Goal: Check status: Check status

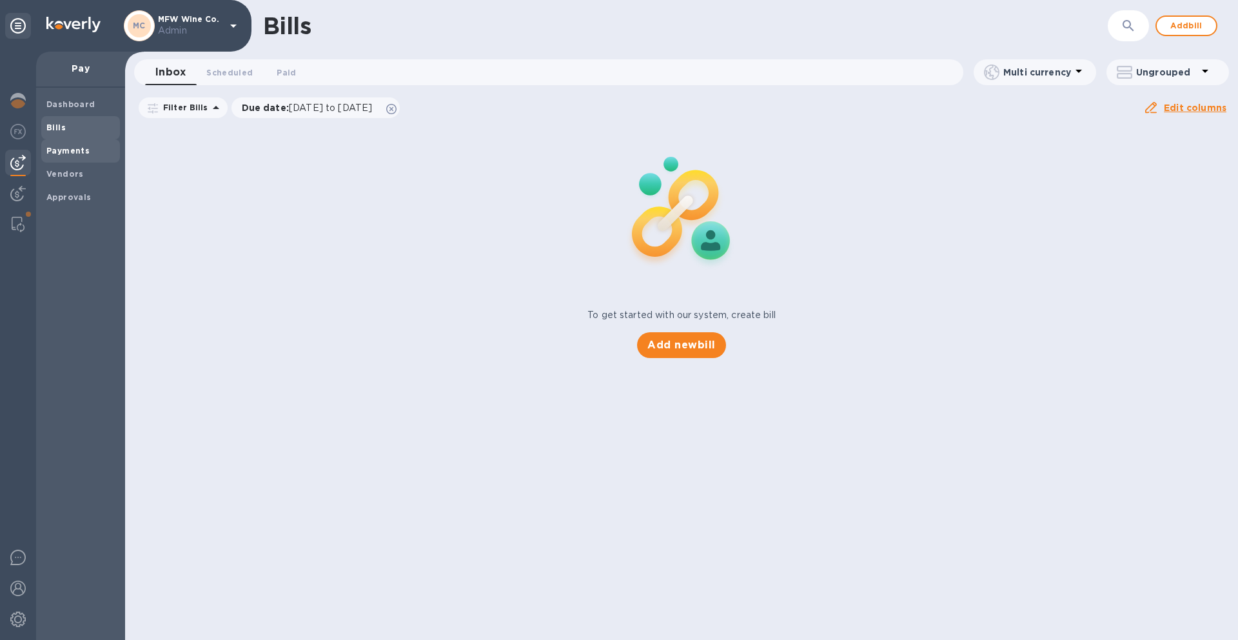
click at [83, 148] on b "Payments" at bounding box center [67, 151] width 43 height 10
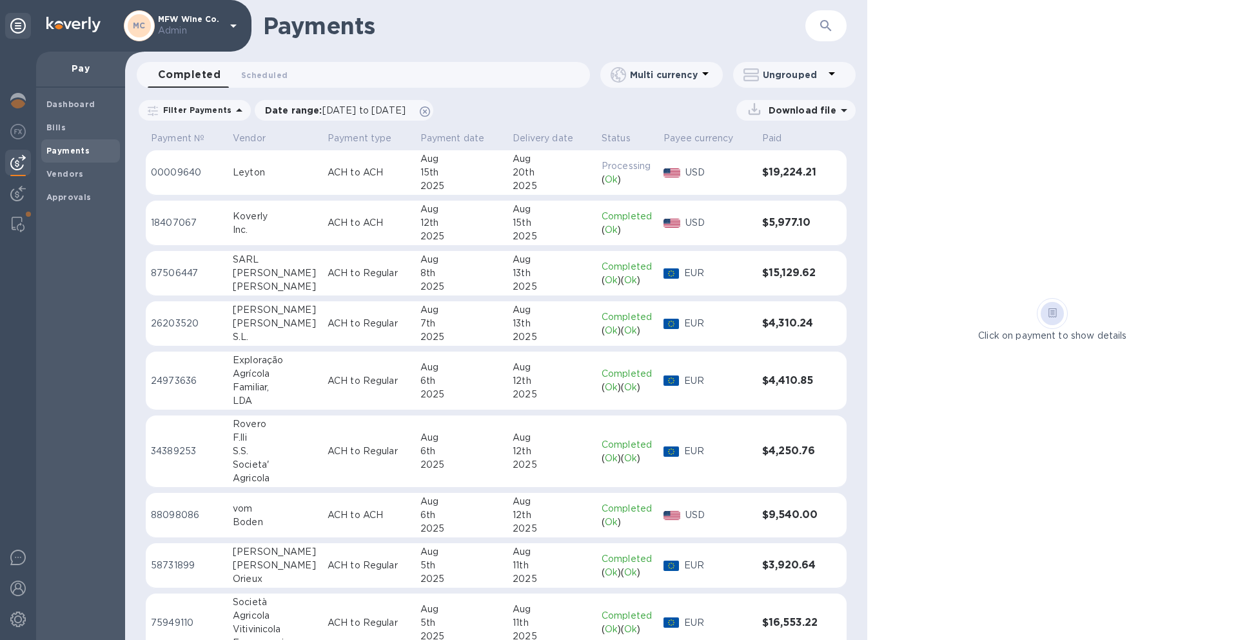
click at [284, 179] on div "Leyton" at bounding box center [275, 173] width 84 height 14
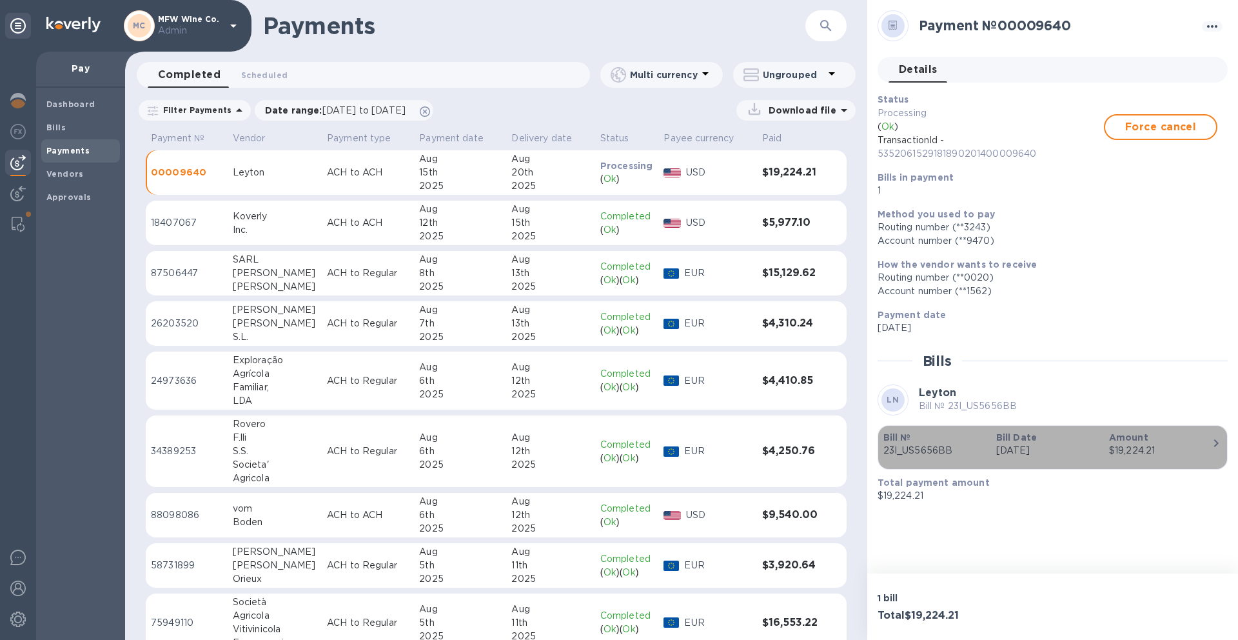
click at [1214, 446] on icon "button" at bounding box center [1216, 442] width 15 height 15
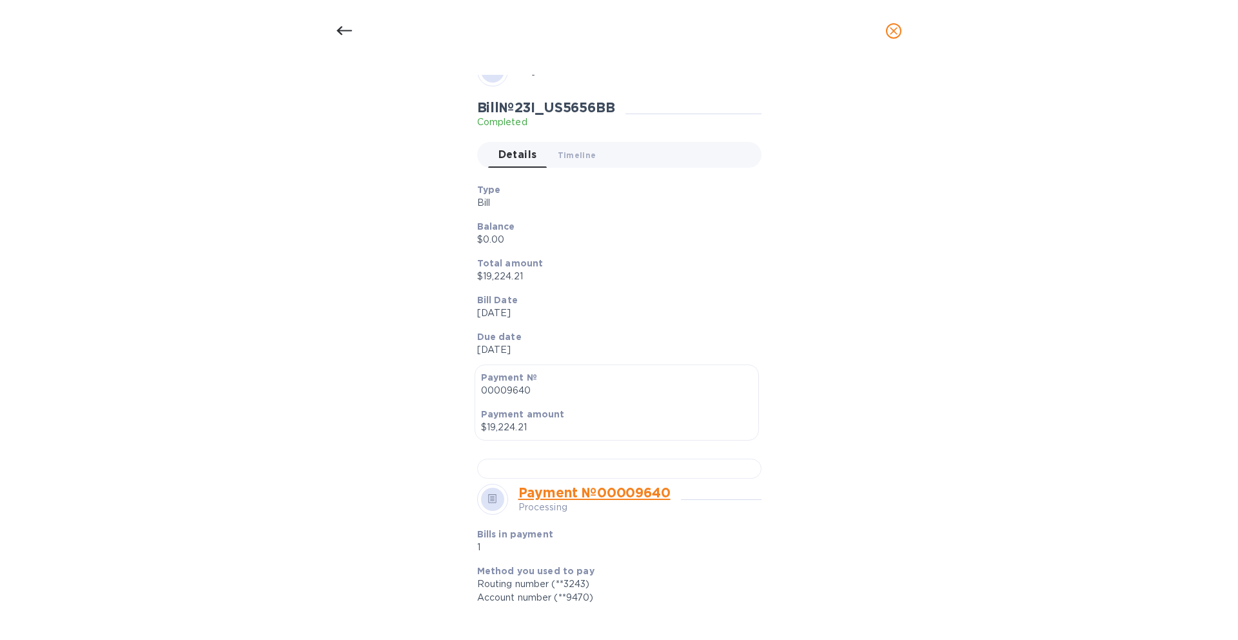
scroll to position [72, 0]
click at [572, 159] on span "Timeline 0" at bounding box center [577, 154] width 39 height 14
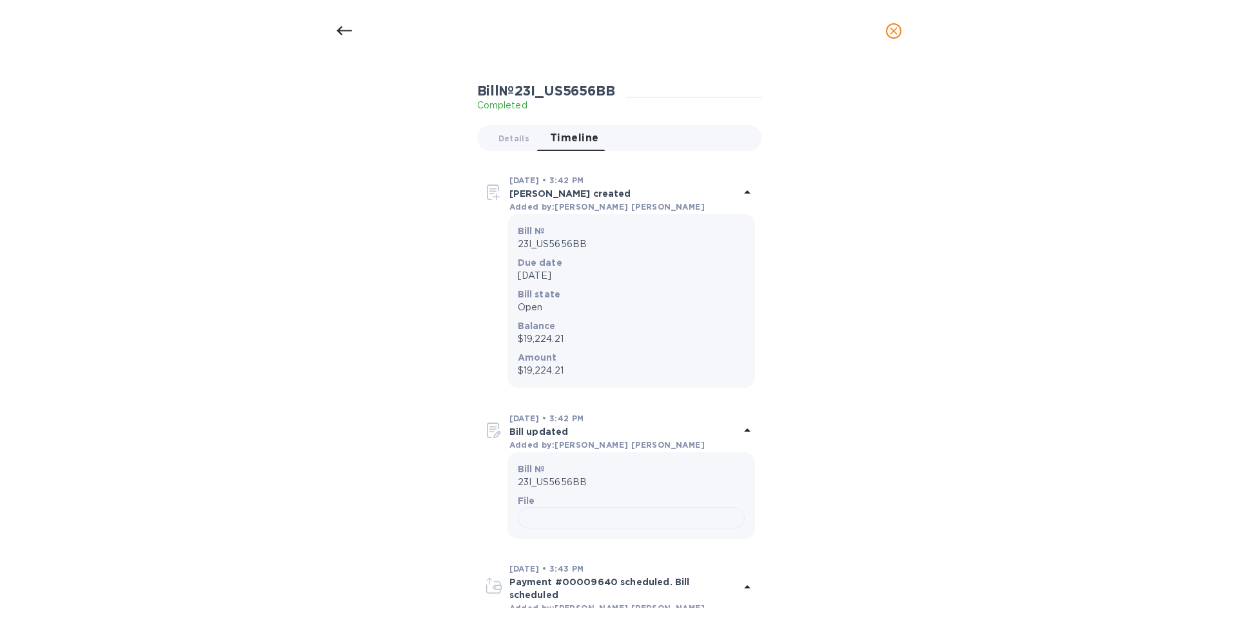
scroll to position [81, 0]
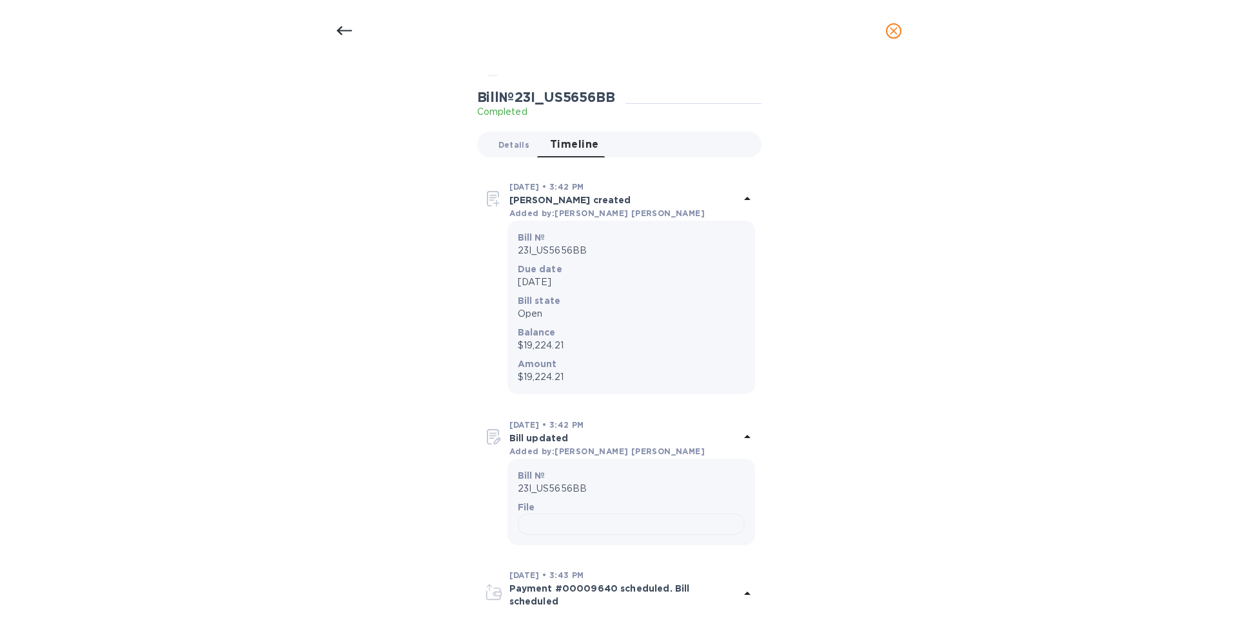
click at [509, 141] on span "Details 0" at bounding box center [513, 145] width 31 height 14
